Goal: Use online tool/utility: Utilize a website feature to perform a specific function

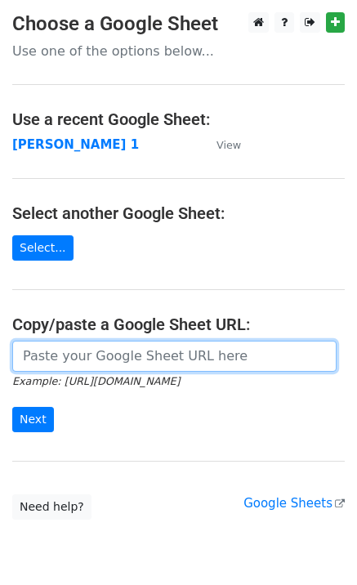
click at [65, 344] on input "url" at bounding box center [174, 356] width 325 height 31
type input "https://docs.google.com/spreadsheets/d/1laFuCRc_gf7_XeBsXZvznQFuTKtWG6_jmo9dt9r…"
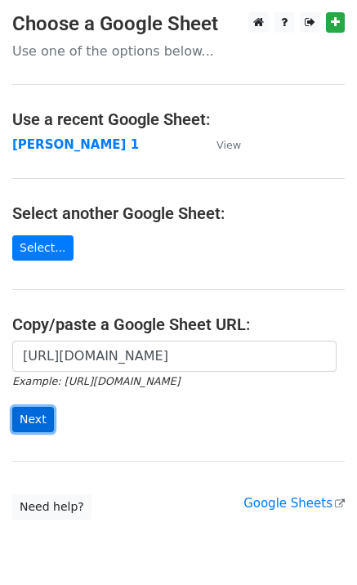
click at [41, 415] on input "Next" at bounding box center [33, 419] width 42 height 25
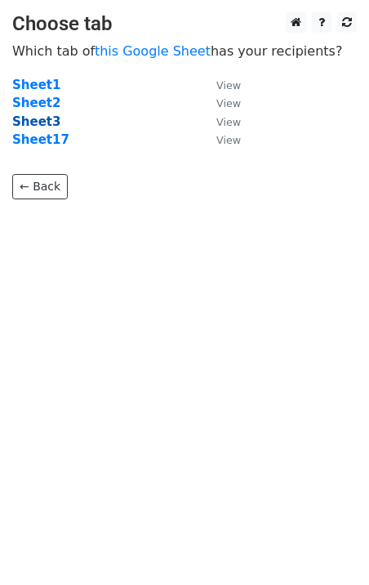
click at [43, 117] on strong "Sheet3" at bounding box center [36, 121] width 48 height 15
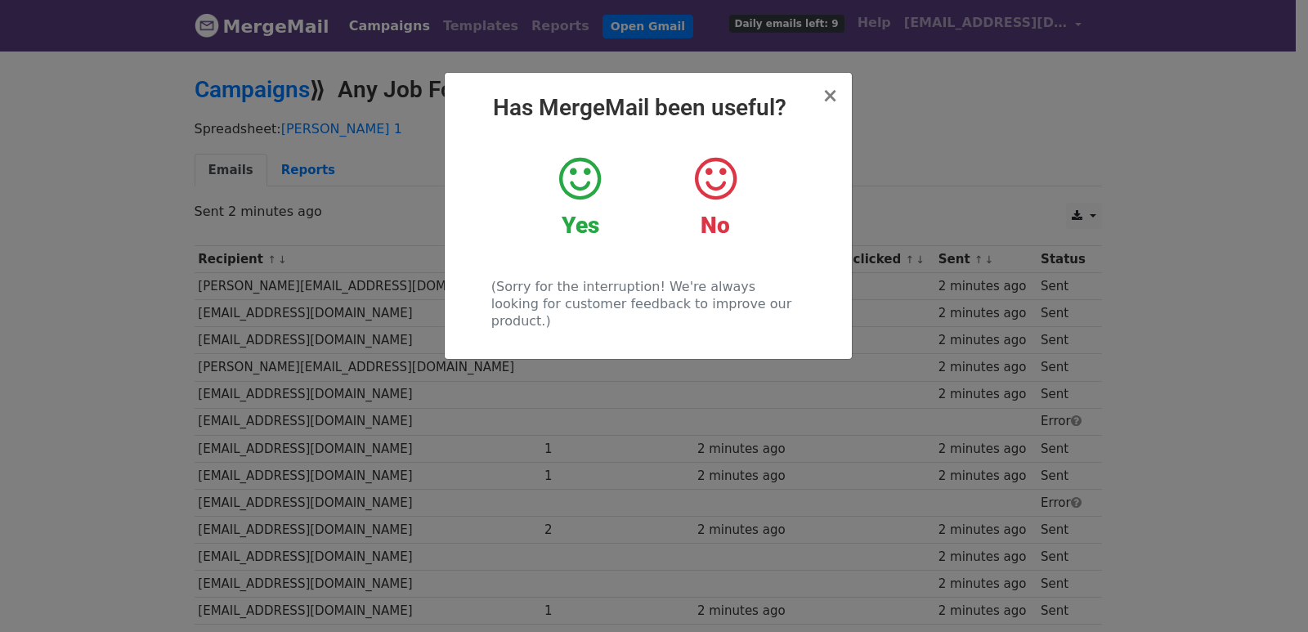
click at [2, 320] on div "× Has MergeMail been useful? Yes No (Sorry for the interruption! We're always l…" at bounding box center [654, 340] width 1308 height 583
